Goal: Task Accomplishment & Management: Manage account settings

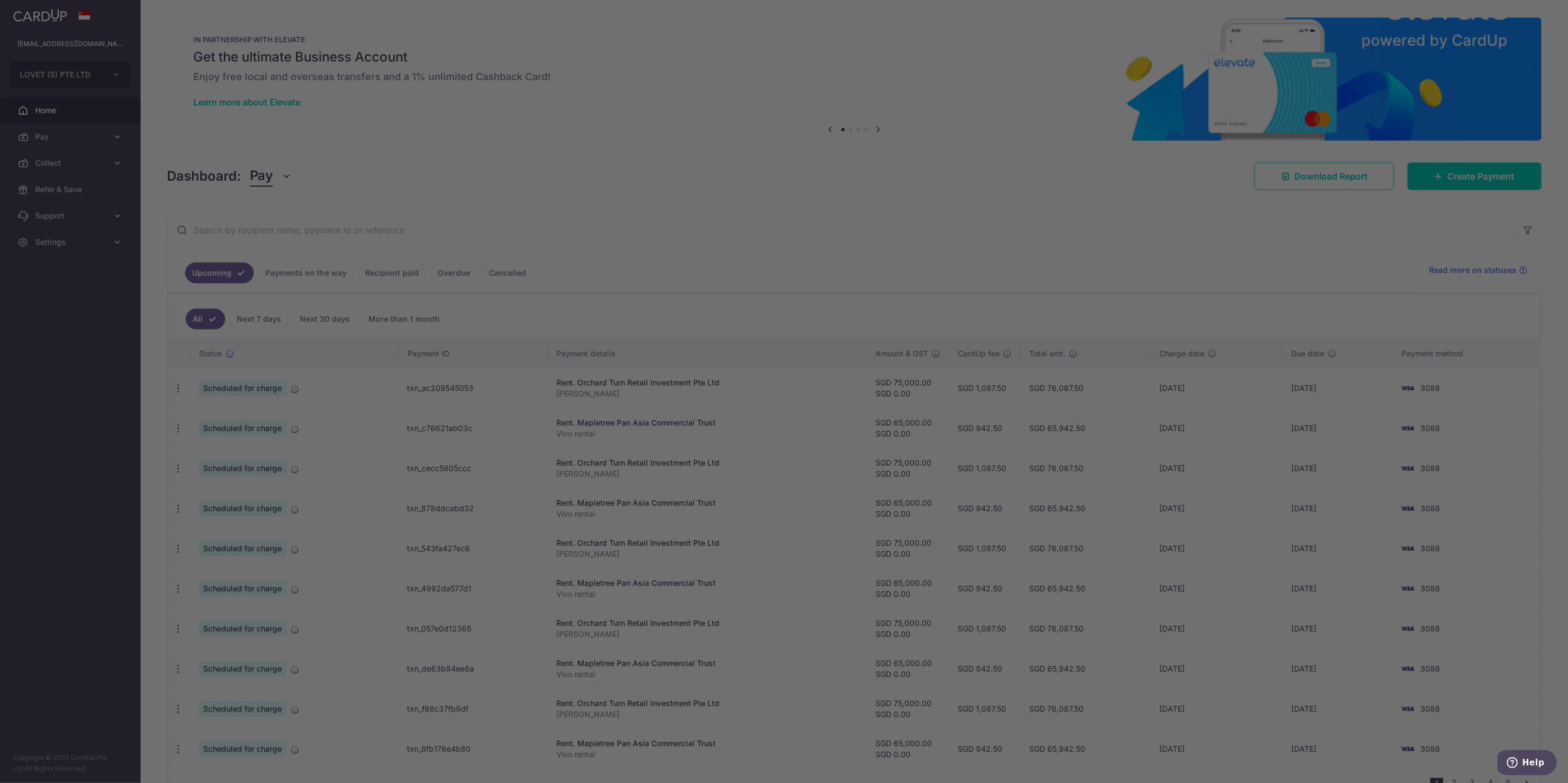
click at [407, 355] on div at bounding box center [792, 395] width 1584 height 791
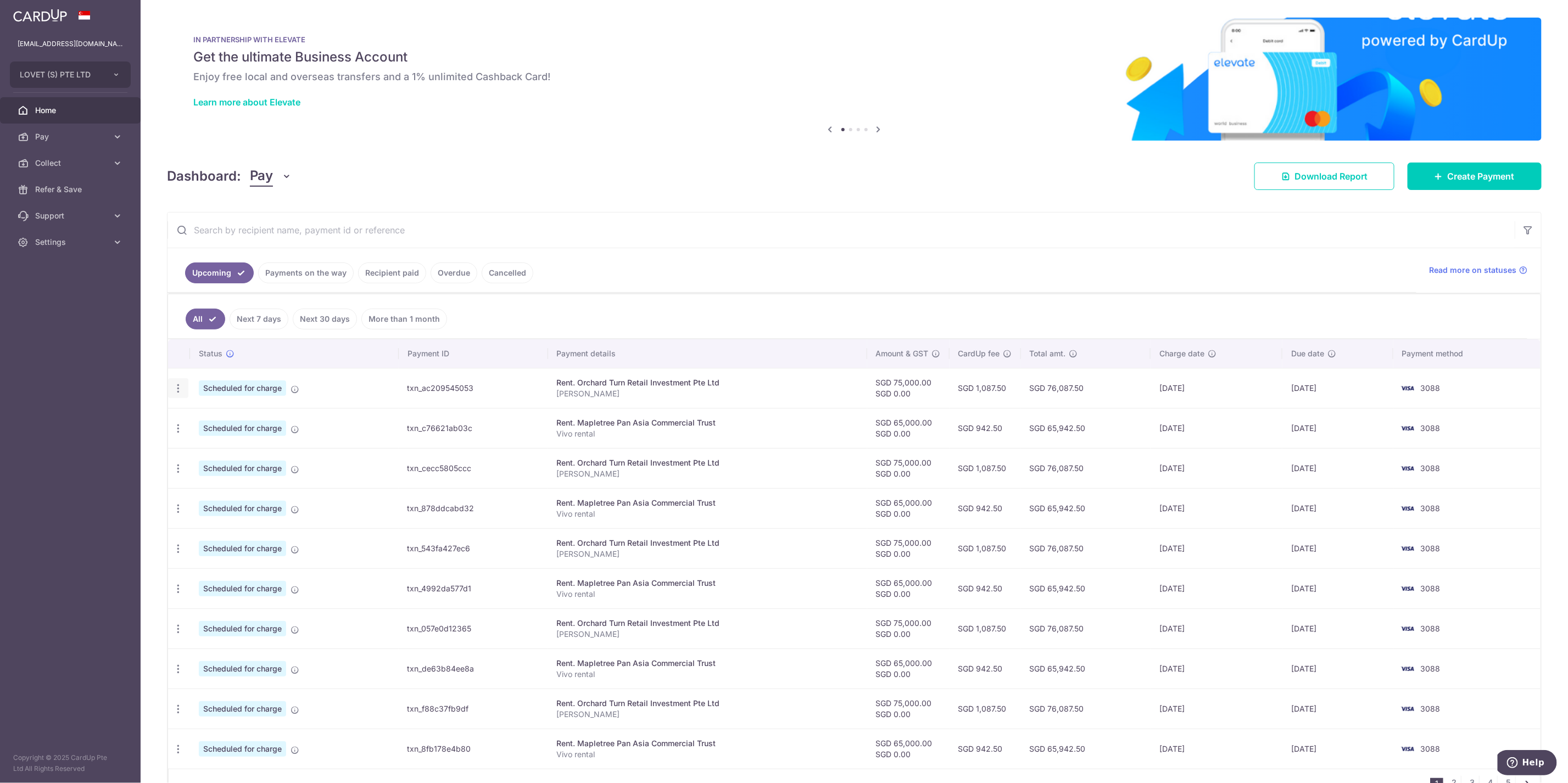
click at [179, 383] on icon "button" at bounding box center [178, 389] width 11 height 11
click at [199, 419] on span "Update payment" at bounding box center [236, 418] width 74 height 13
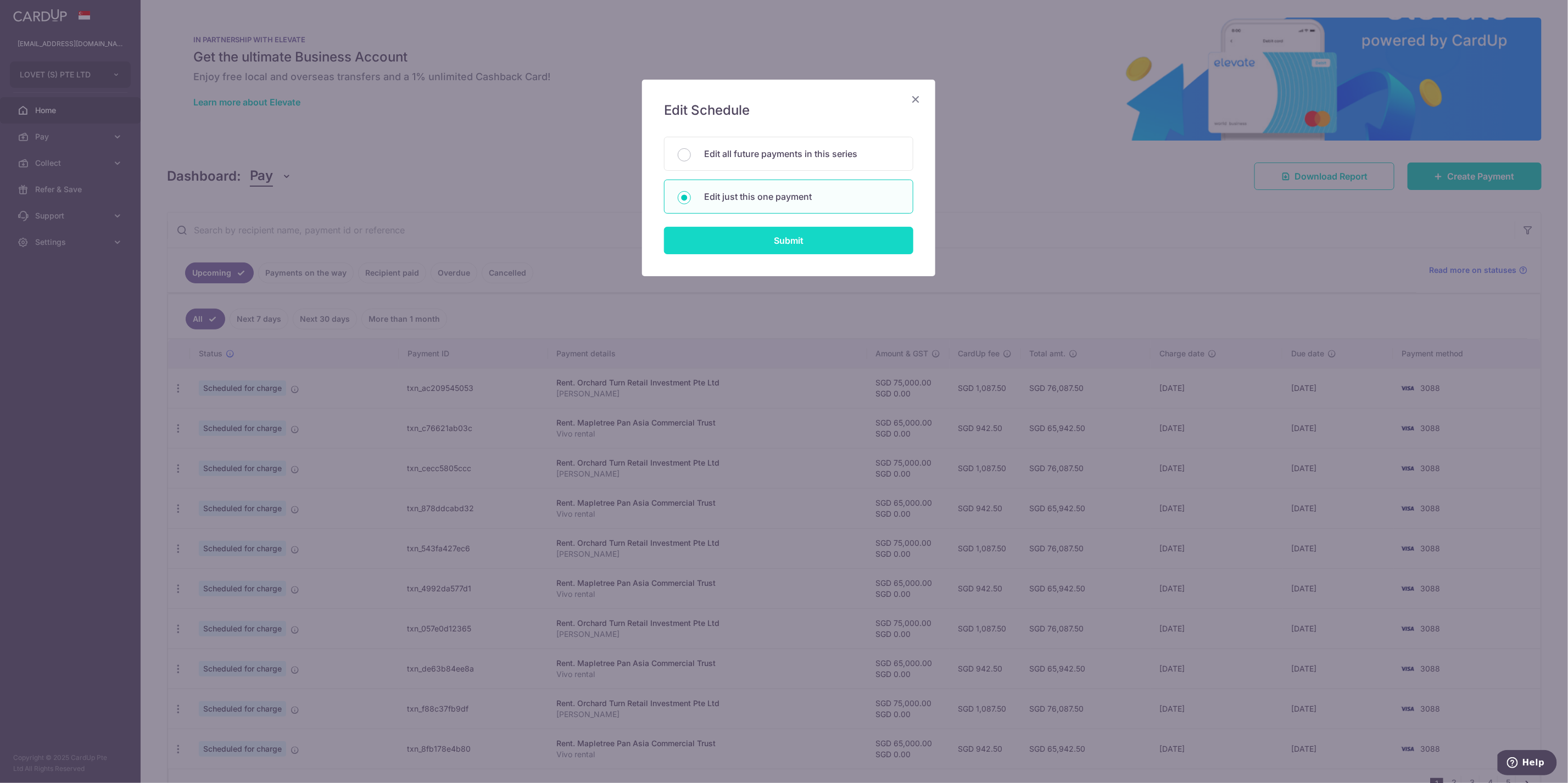
click at [743, 239] on input "Submit" at bounding box center [788, 240] width 249 height 27
radio input "true"
type input "75,000.00"
type input "0.00"
type input "20/09/2025"
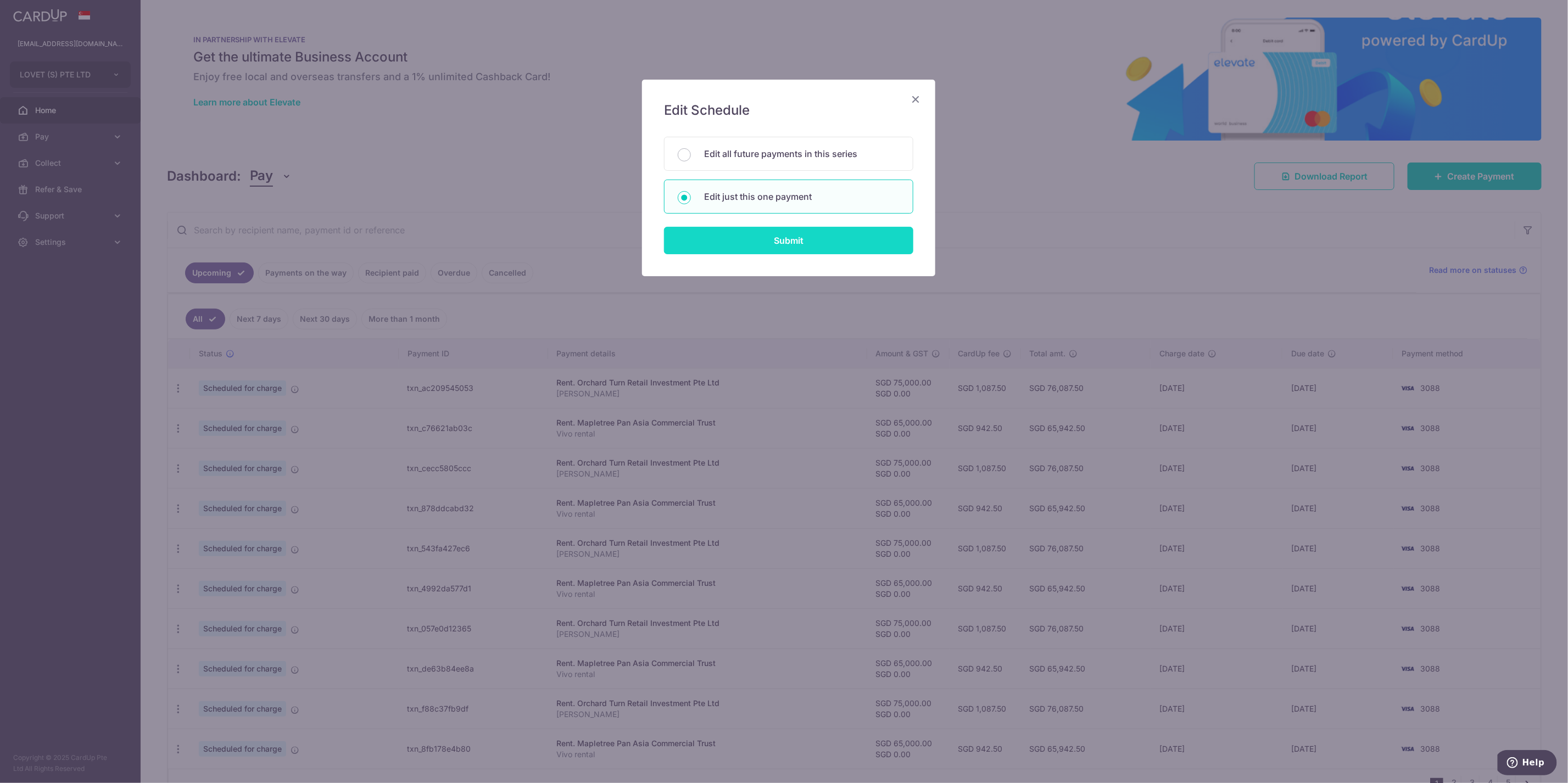
type input "[PERSON_NAME]"
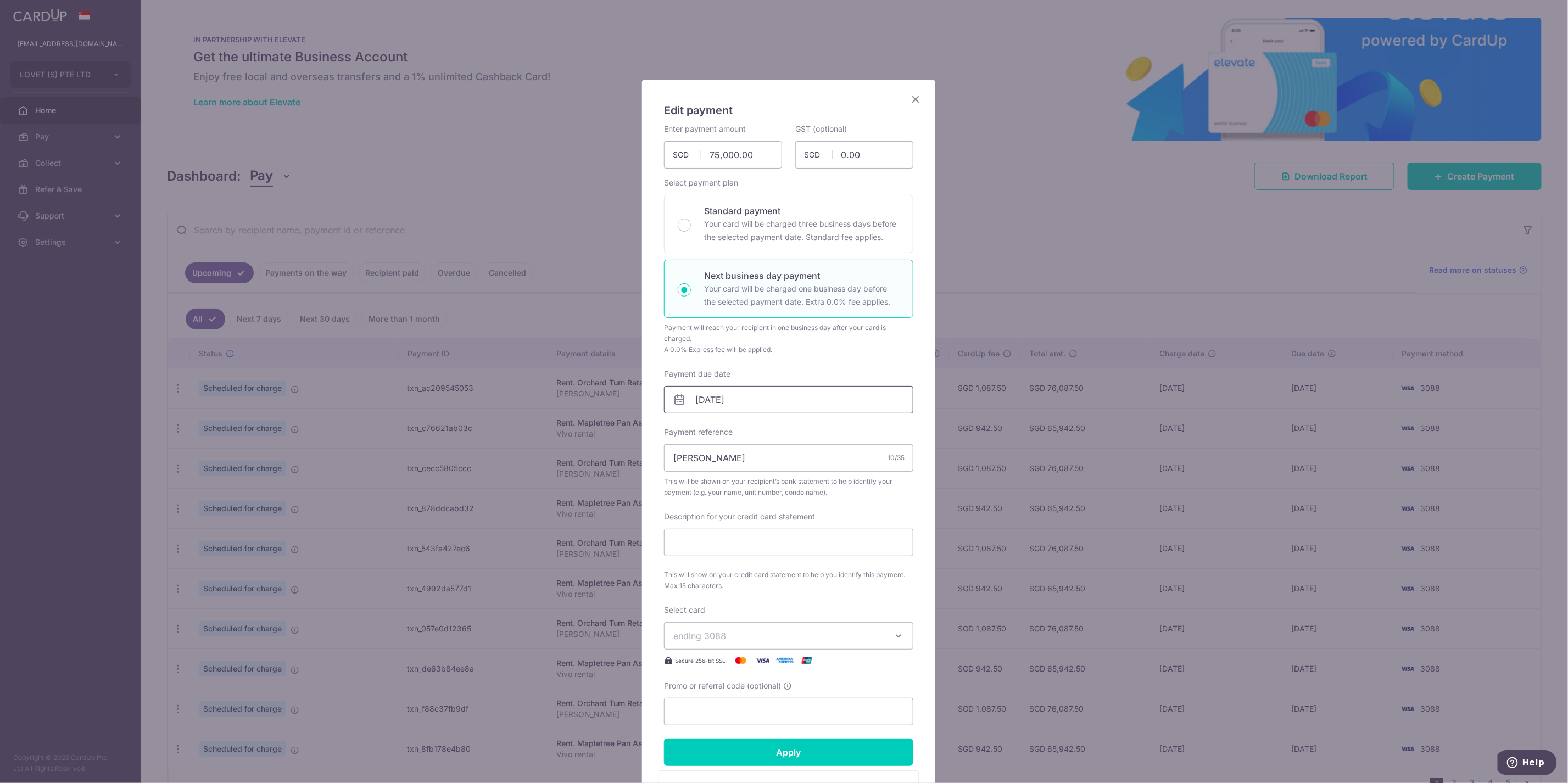
click at [704, 407] on input "20/09/2025" at bounding box center [788, 399] width 249 height 27
click at [722, 515] on link "16" at bounding box center [726, 522] width 18 height 18
type input "[DATE]"
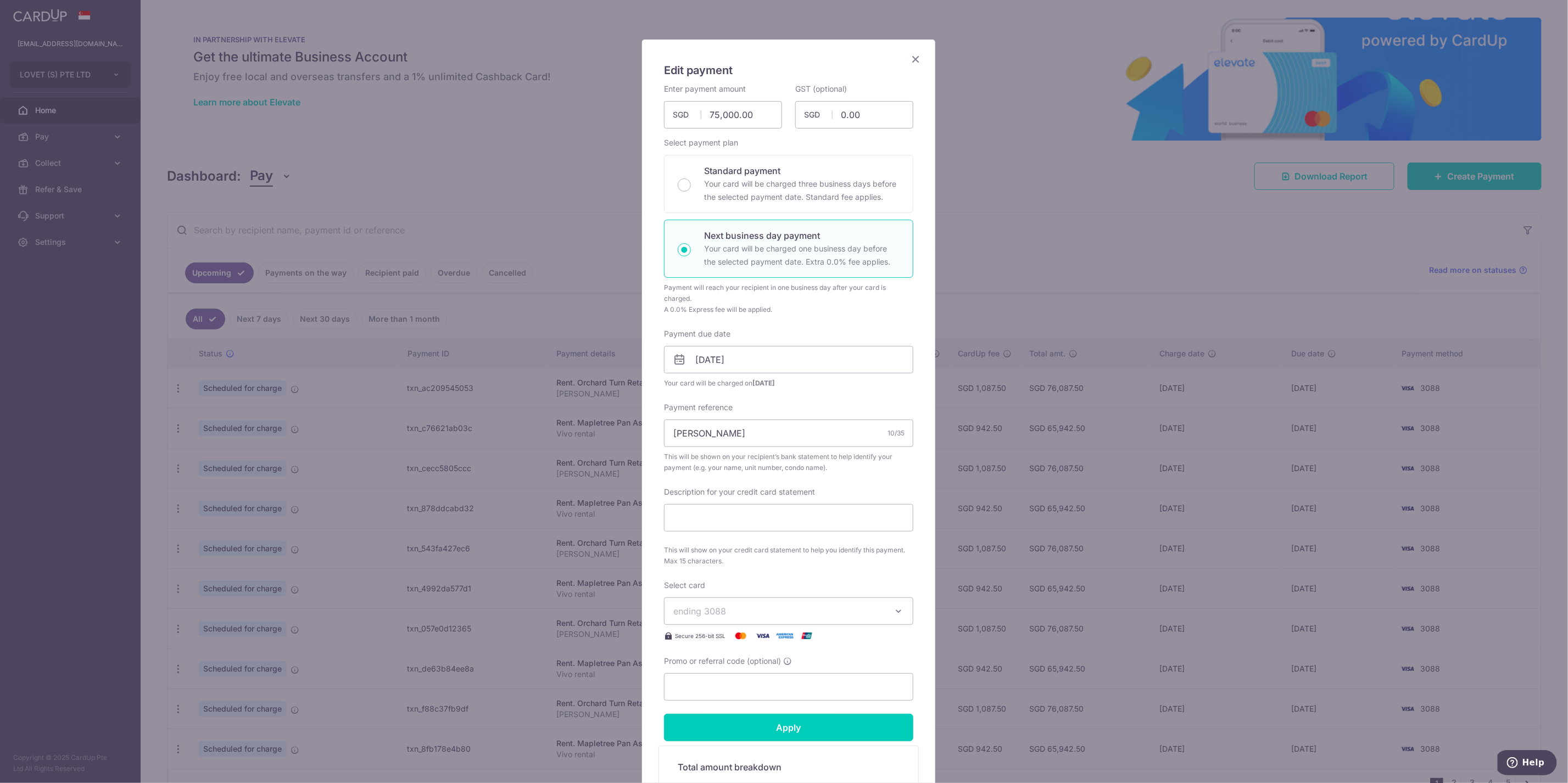
scroll to position [61, 0]
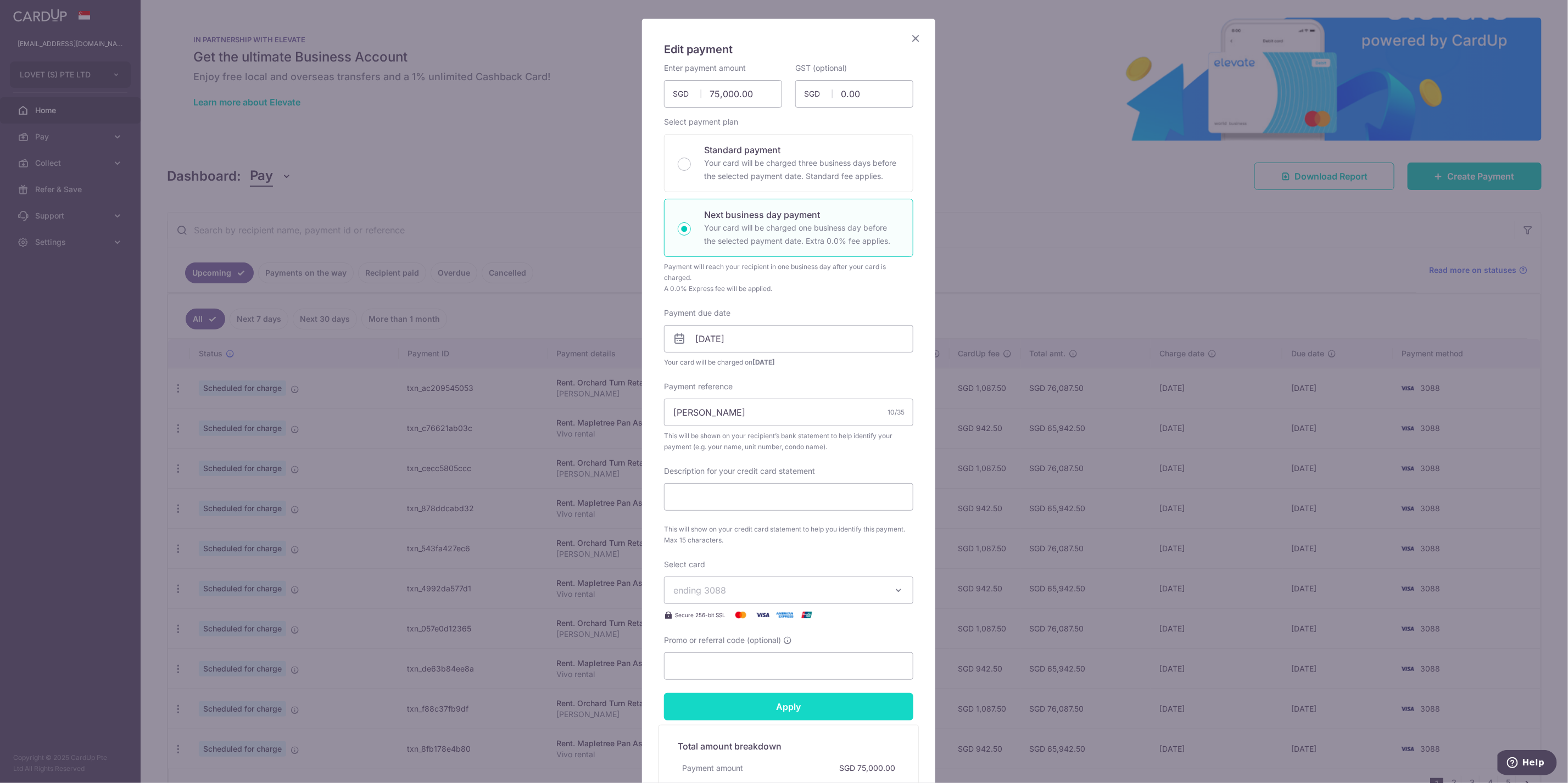
click at [795, 712] on input "Apply" at bounding box center [788, 706] width 249 height 27
type input "Successfully Applied"
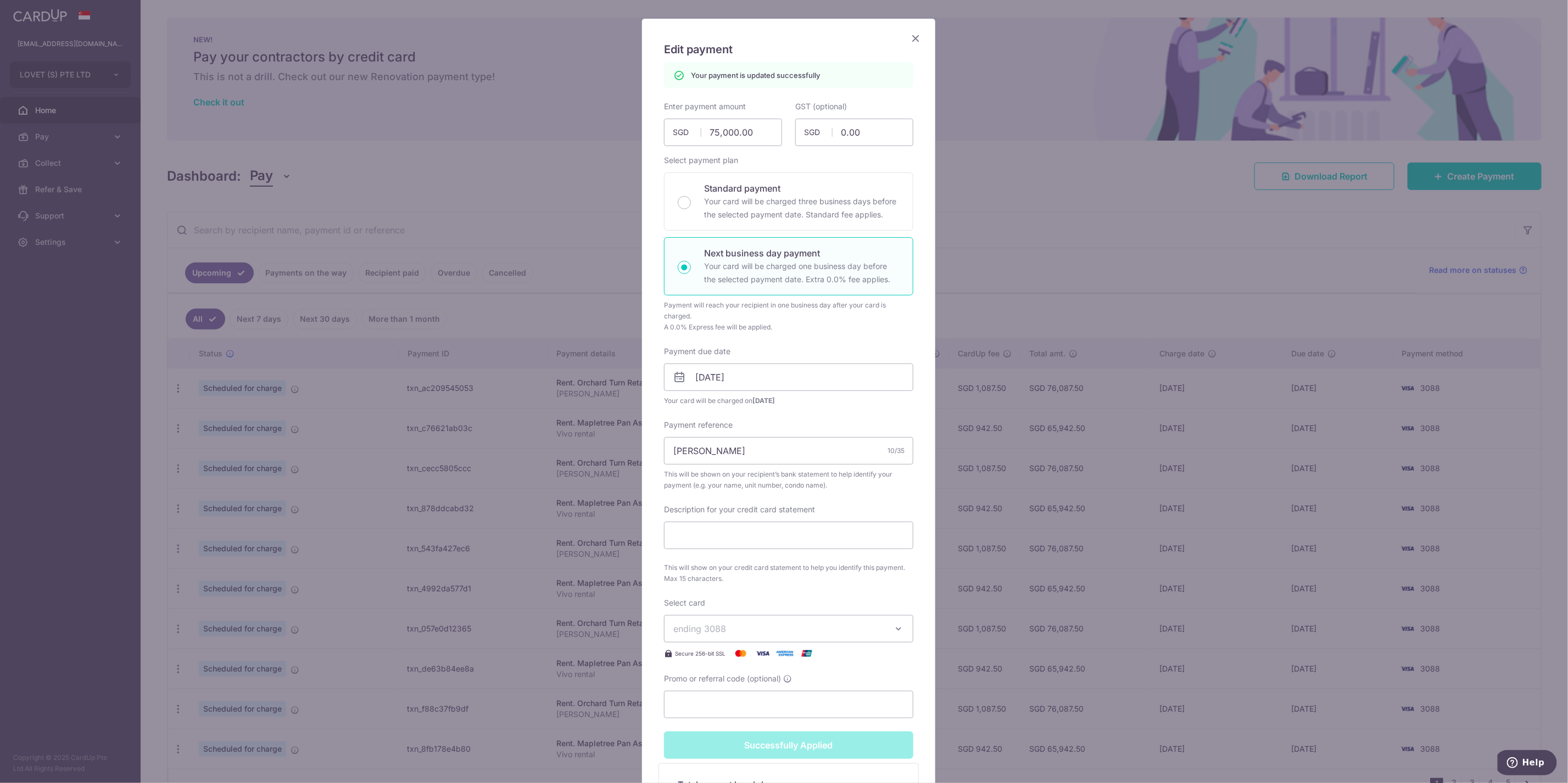
click at [1009, 223] on div "Edit payment By clicking apply, you will make changes to all payments to Orchar…" at bounding box center [784, 391] width 1568 height 783
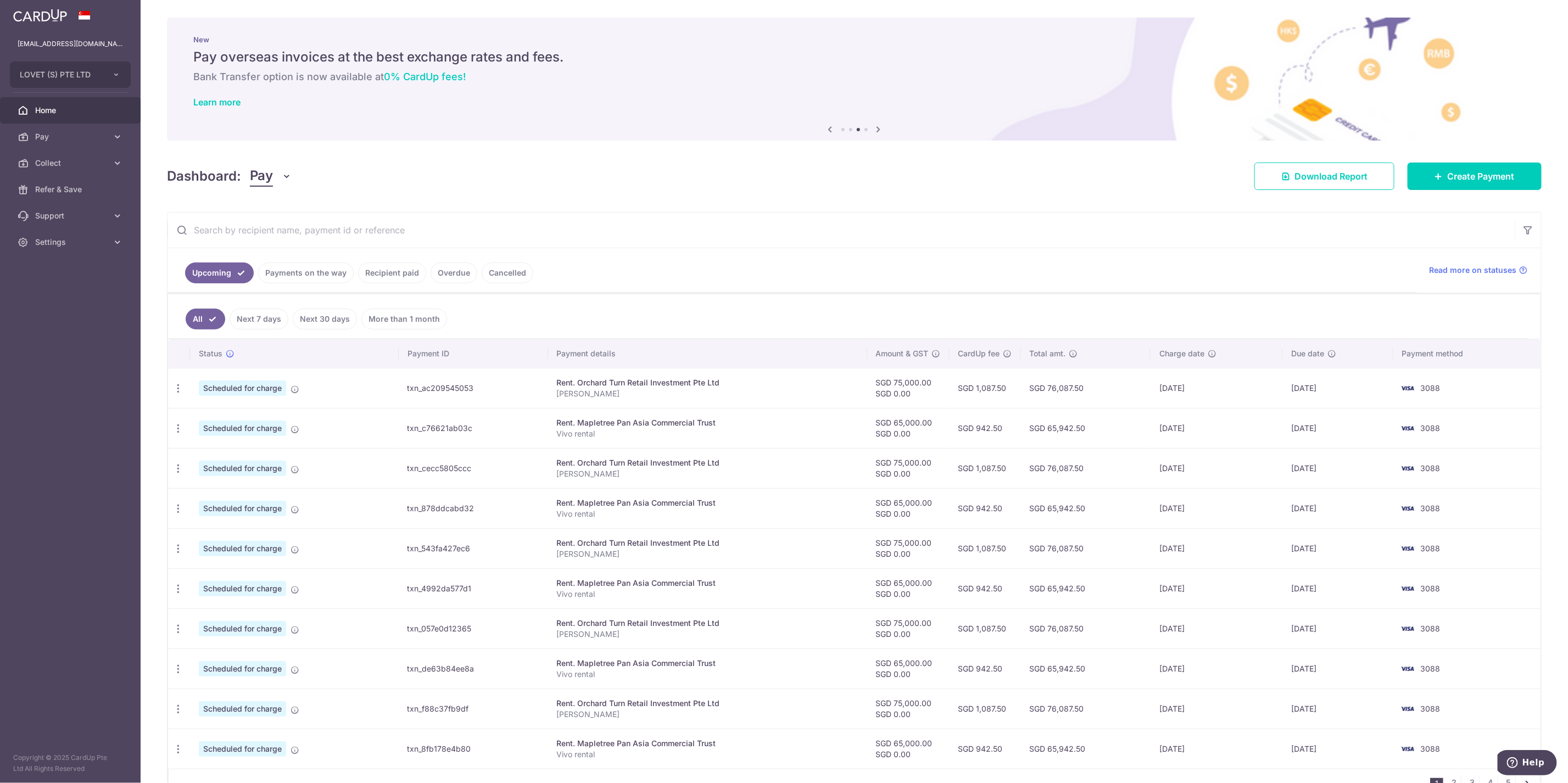
click at [1310, 392] on td "[DATE]" at bounding box center [1337, 387] width 110 height 40
